Goal: Task Accomplishment & Management: Use online tool/utility

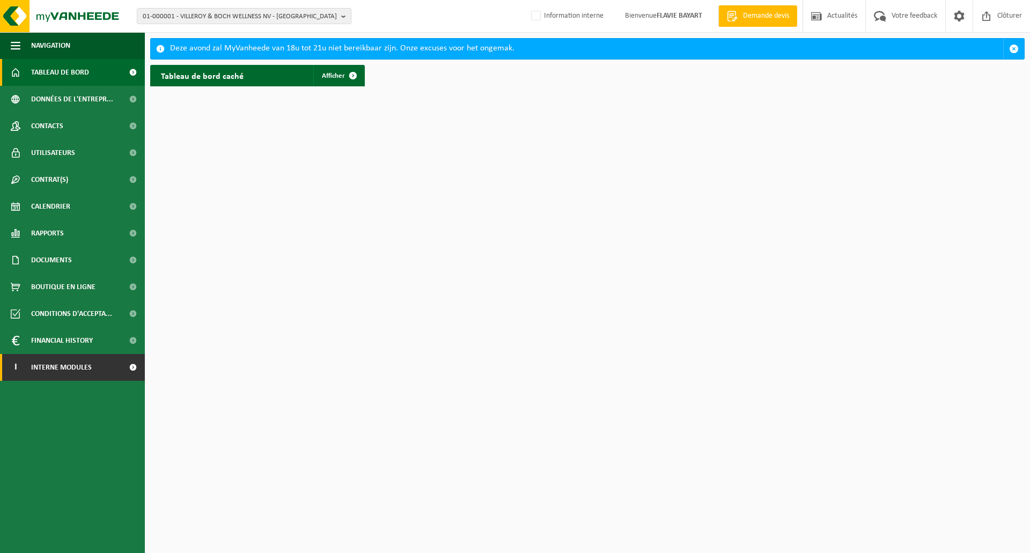
click at [109, 372] on link "I Interne modules" at bounding box center [72, 367] width 145 height 27
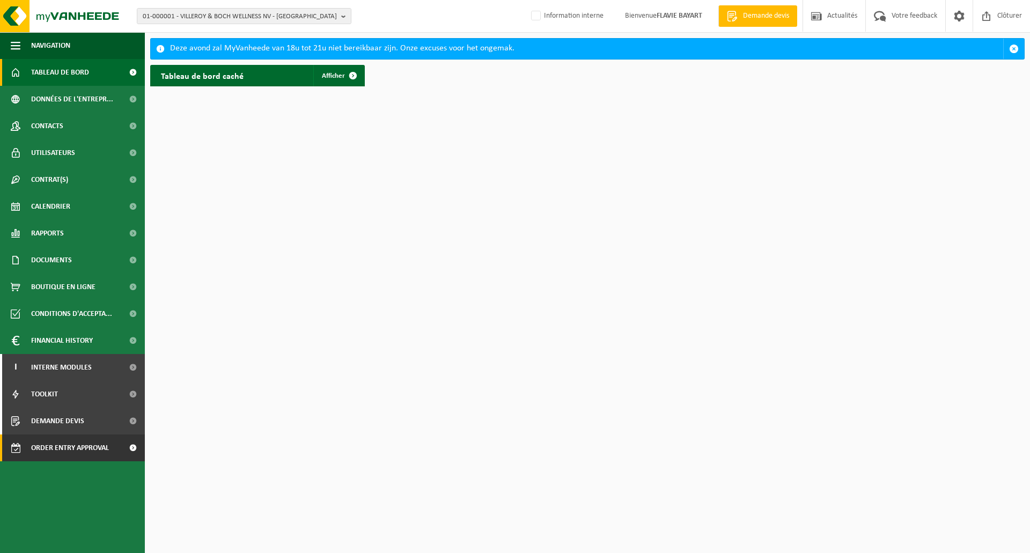
click at [63, 448] on span "Order entry approval" at bounding box center [70, 447] width 78 height 27
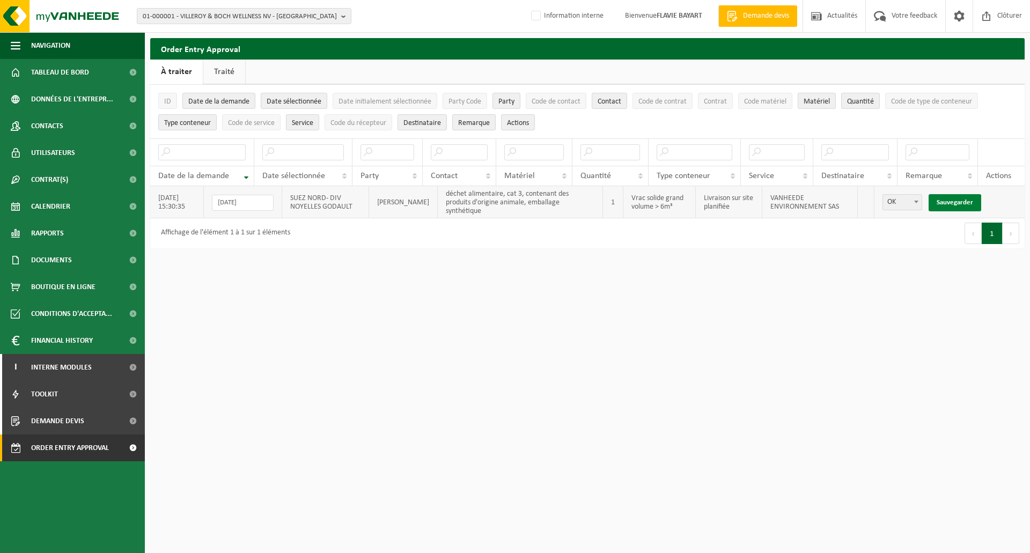
click at [948, 195] on link "Sauvegarder" at bounding box center [954, 202] width 53 height 17
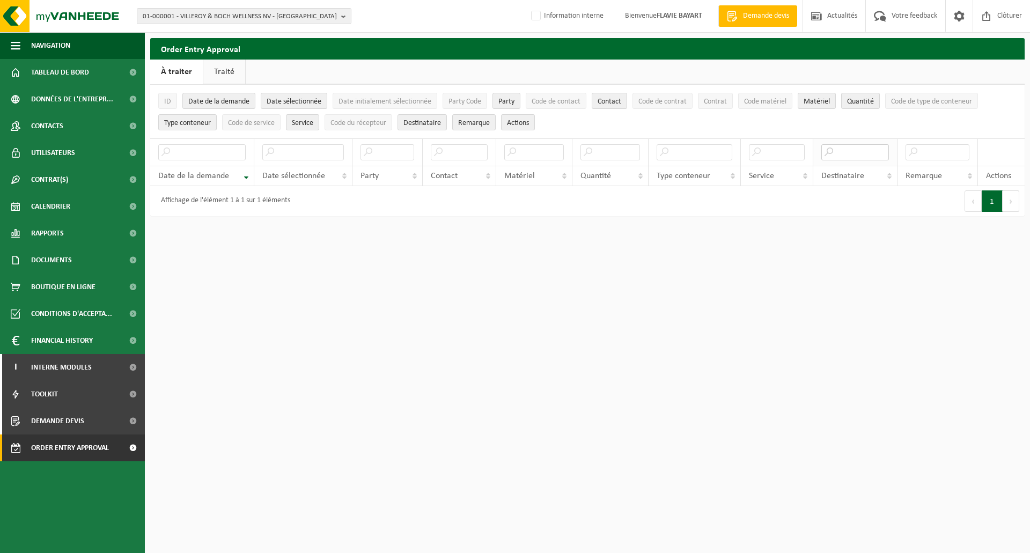
click at [857, 151] on input "text" at bounding box center [855, 152] width 68 height 16
type input "sas"
